Goal: Task Accomplishment & Management: Complete application form

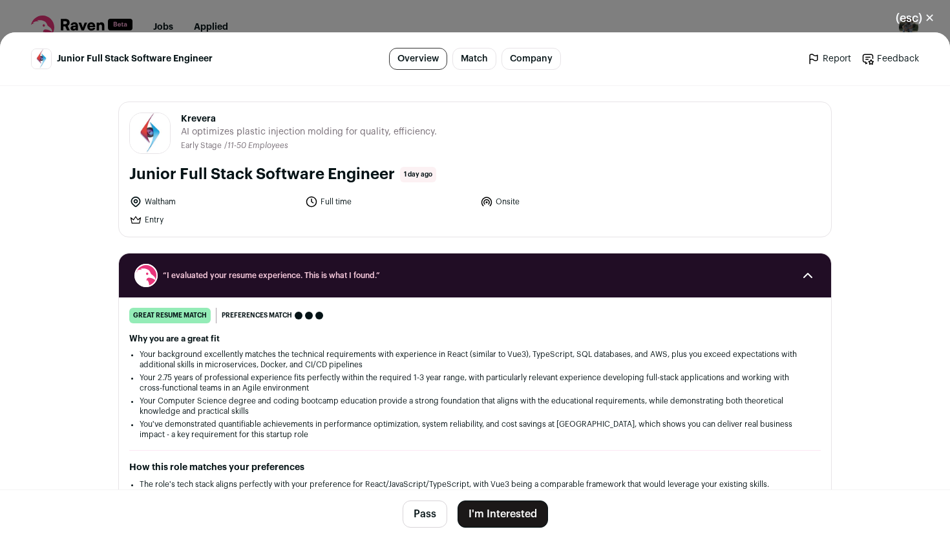
click at [493, 505] on button "I'm Interested" at bounding box center [503, 513] width 90 height 27
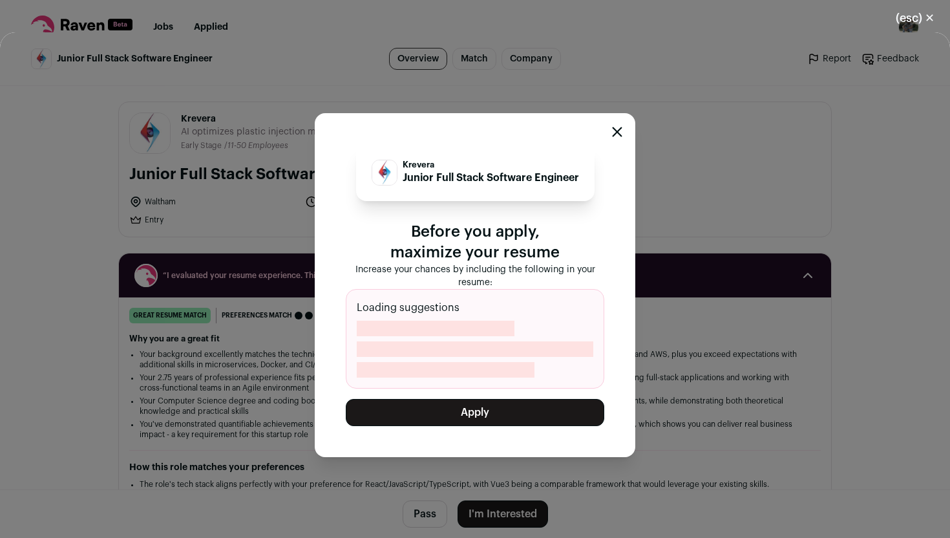
click at [501, 408] on button "Apply" at bounding box center [475, 412] width 259 height 27
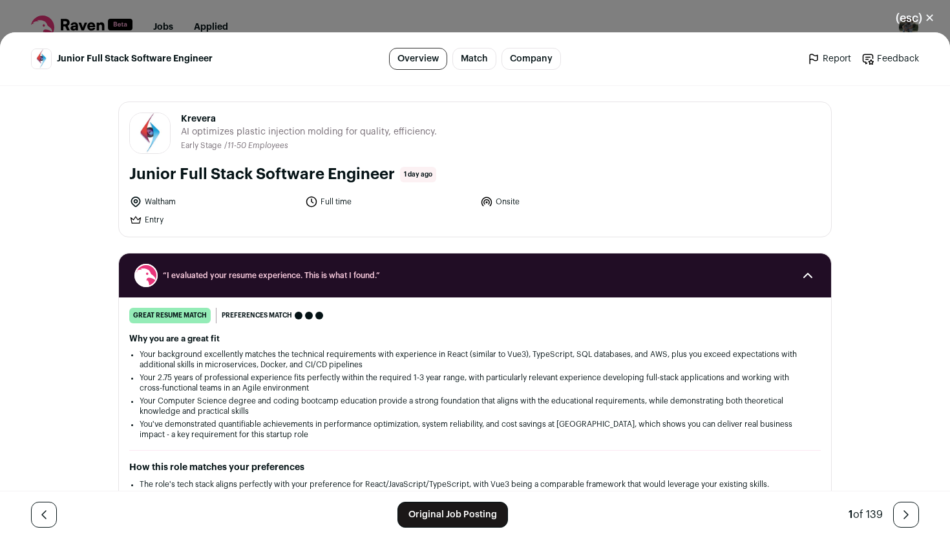
click at [910, 21] on button "(esc) ✕" at bounding box center [915, 18] width 70 height 28
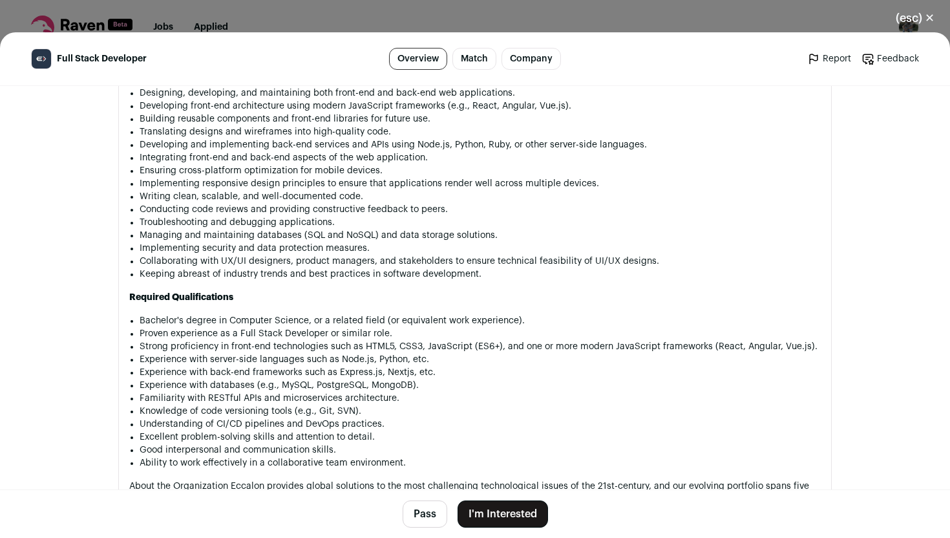
scroll to position [846, 0]
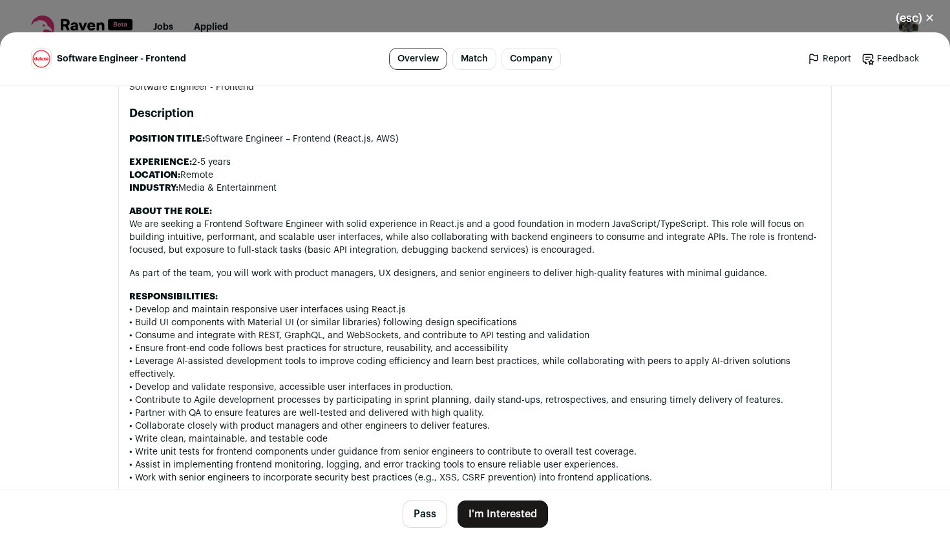
scroll to position [696, 0]
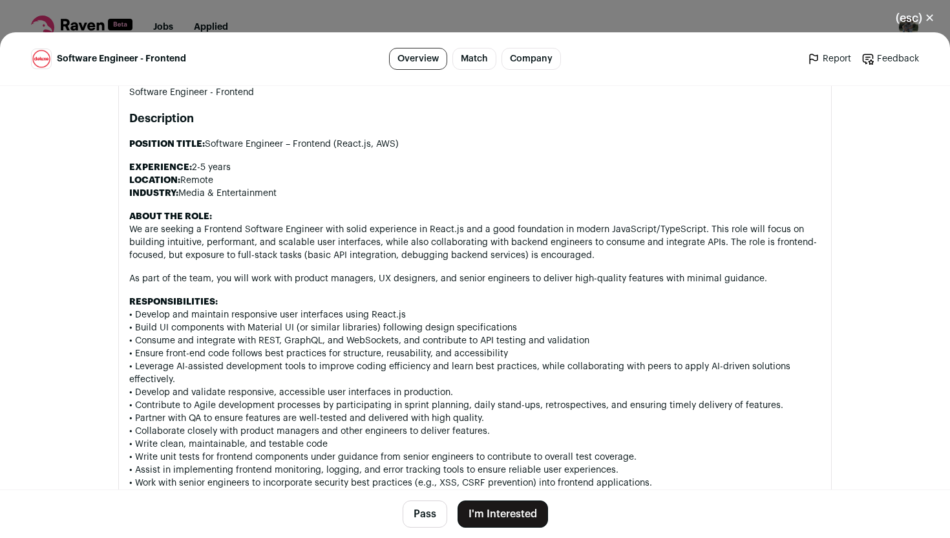
click at [507, 512] on button "I'm Interested" at bounding box center [503, 513] width 90 height 27
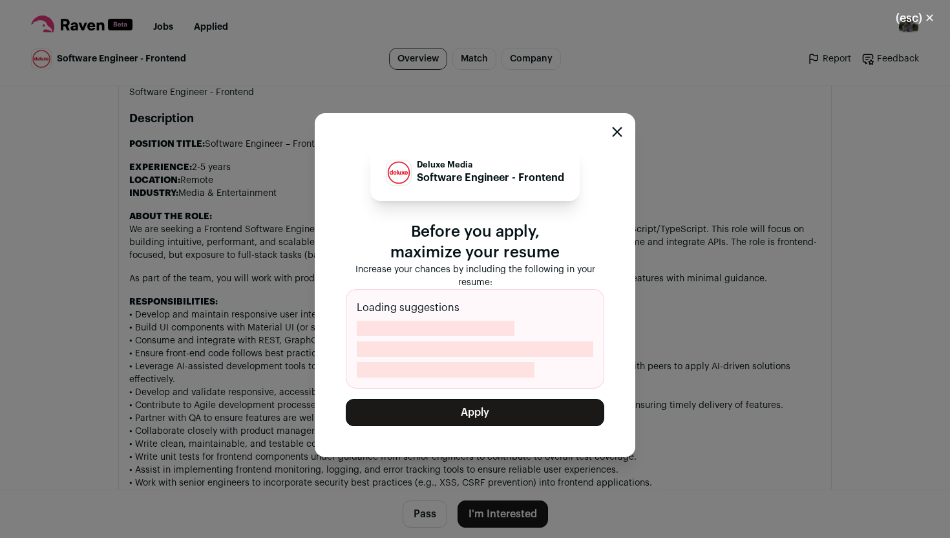
click at [501, 416] on button "Apply" at bounding box center [475, 412] width 259 height 27
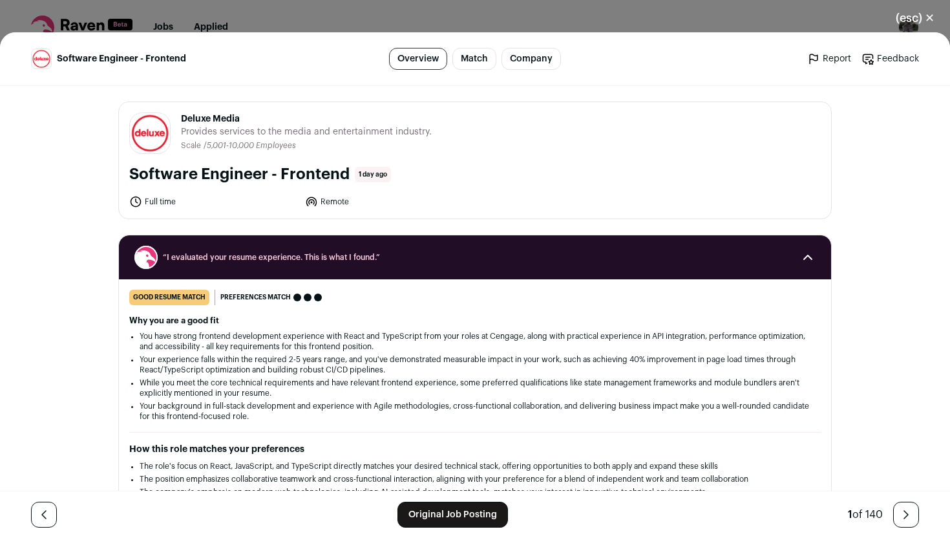
click at [907, 23] on button "(esc) ✕" at bounding box center [915, 18] width 70 height 28
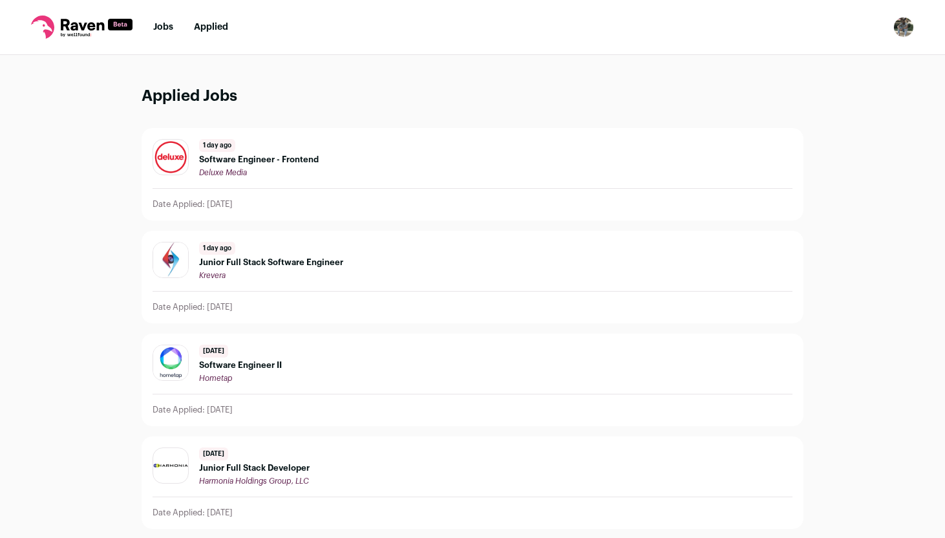
click at [168, 29] on link "Jobs" at bounding box center [163, 27] width 20 height 9
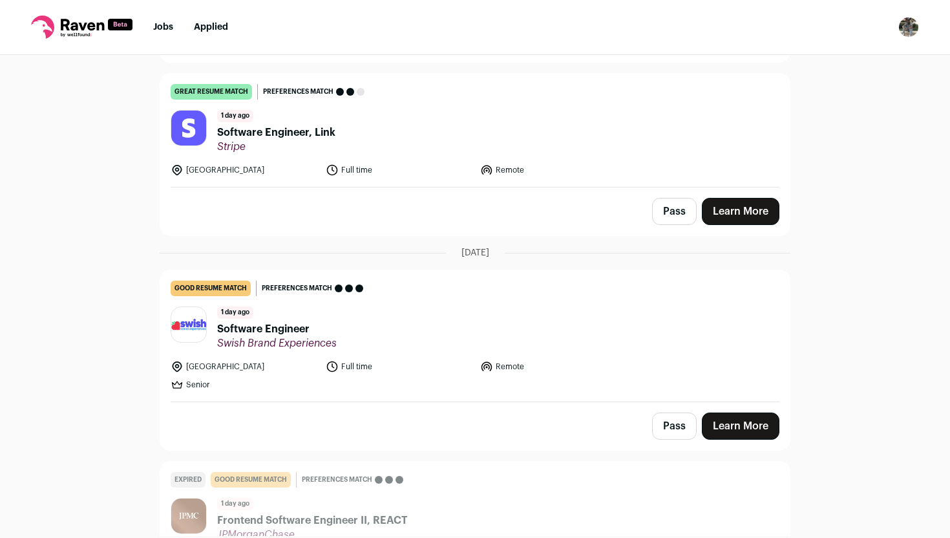
scroll to position [687, 0]
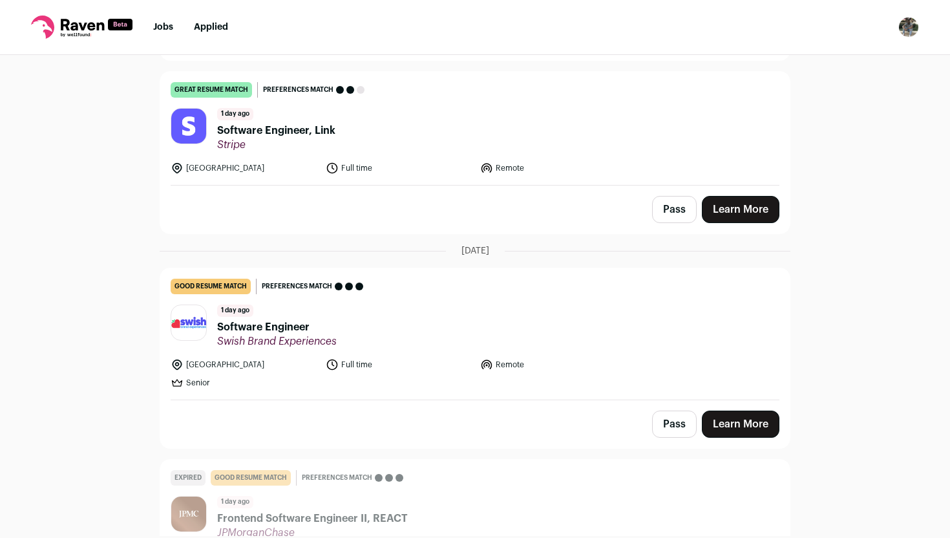
click at [324, 146] on span "Stripe" at bounding box center [276, 144] width 118 height 13
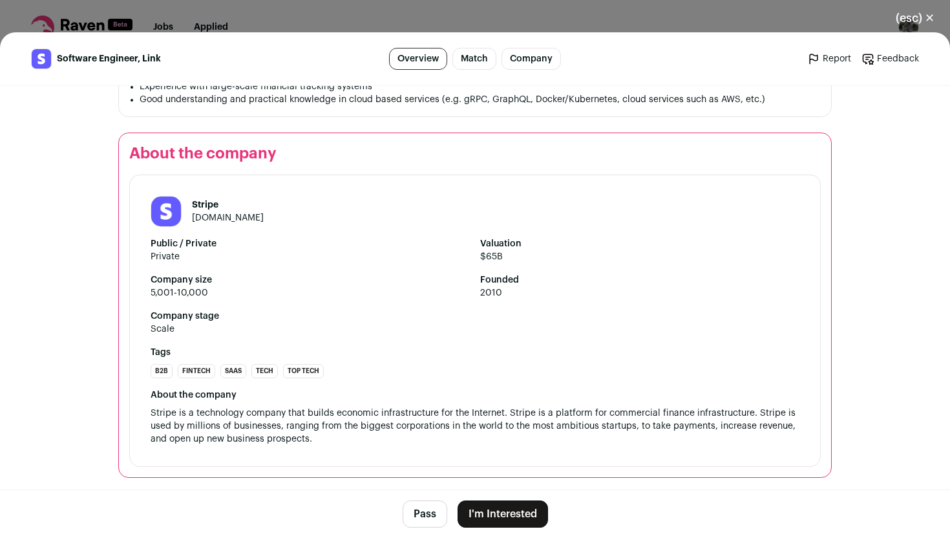
scroll to position [1200, 0]
